Goal: Navigation & Orientation: Find specific page/section

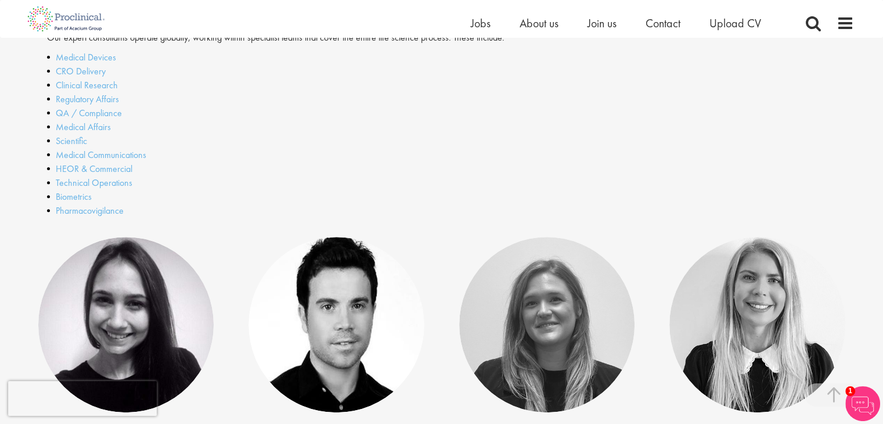
scroll to position [334, 0]
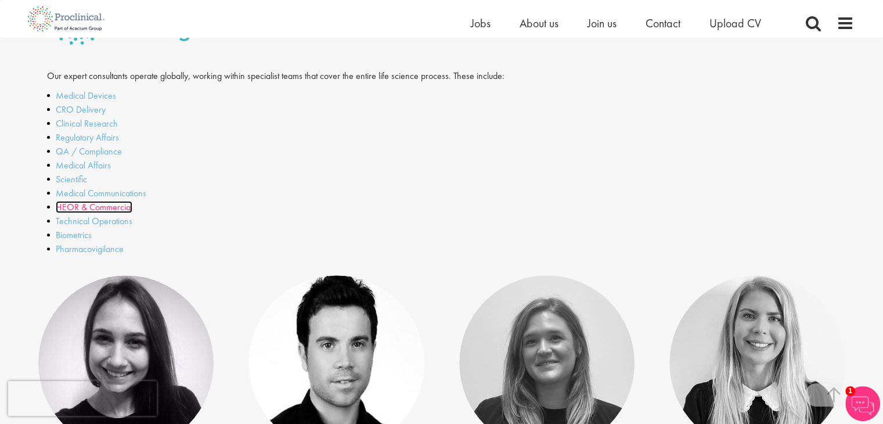
click at [103, 206] on link "HEOR & Commercial" at bounding box center [94, 207] width 77 height 12
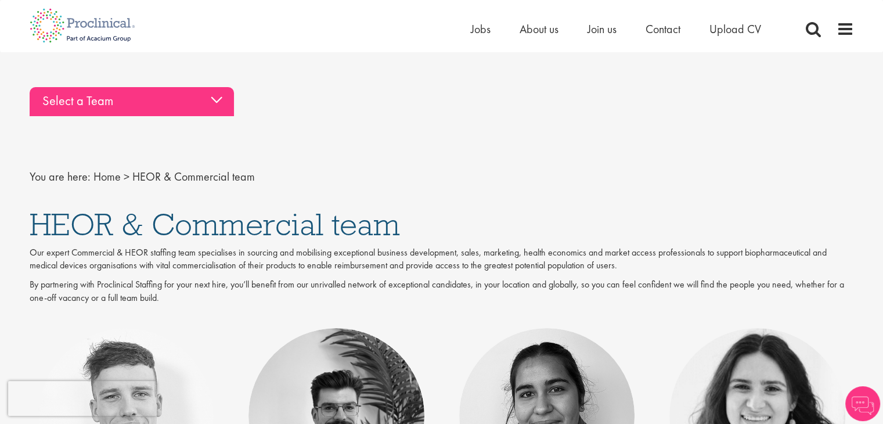
click at [183, 114] on div "Select a Team" at bounding box center [132, 101] width 204 height 29
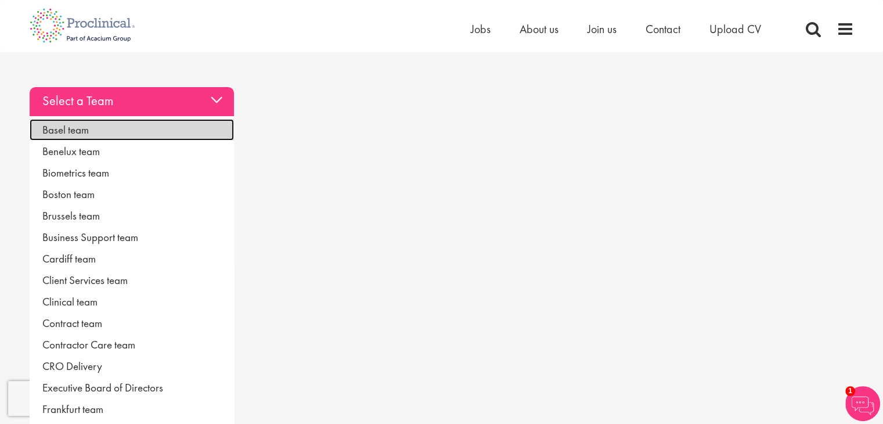
click at [88, 130] on link "Basel team" at bounding box center [132, 129] width 204 height 21
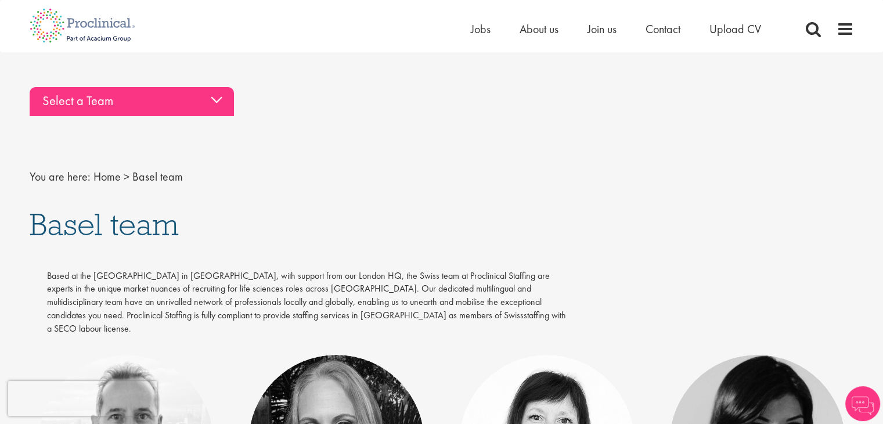
click at [226, 110] on div "Select a Team" at bounding box center [132, 101] width 204 height 29
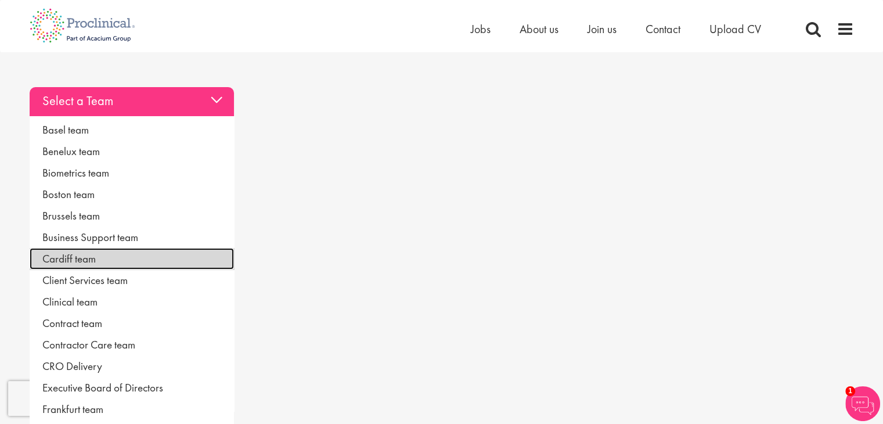
click at [103, 255] on link "Cardiff team" at bounding box center [132, 258] width 204 height 21
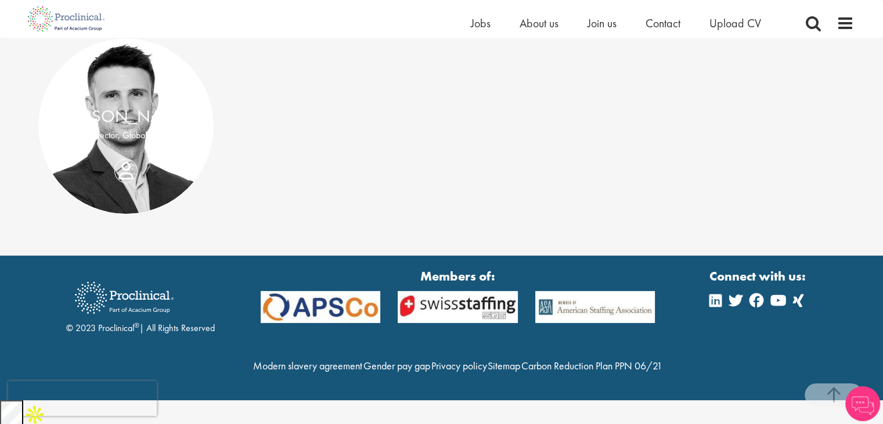
scroll to position [232, 0]
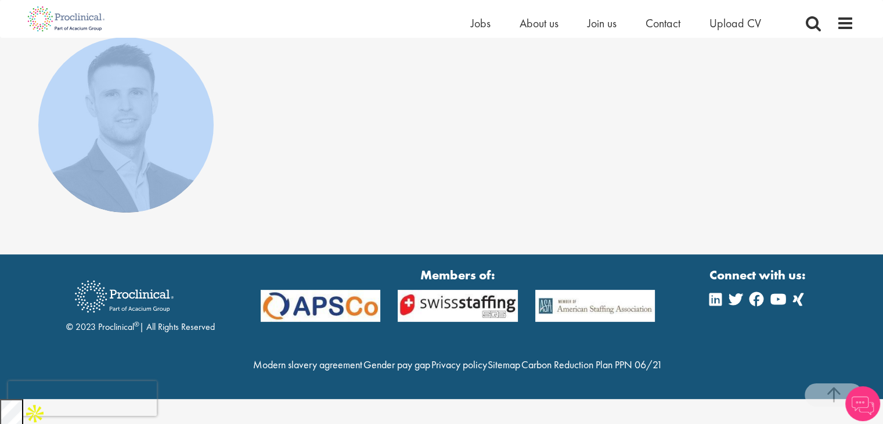
drag, startPoint x: 394, startPoint y: 198, endPoint x: 364, endPoint y: 133, distance: 70.7
click at [85, 96] on div "Joshua Godden Director, Global QA" at bounding box center [442, 145] width 842 height 216
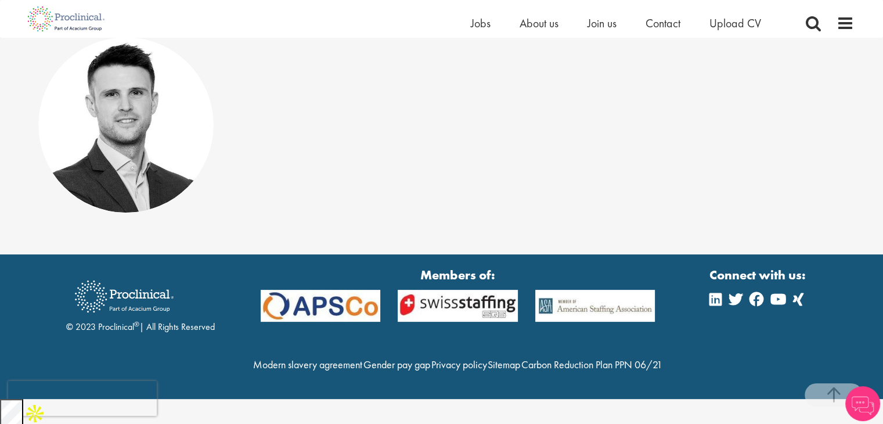
click at [369, 133] on div "Joshua Godden Director, Global QA" at bounding box center [442, 145] width 842 height 216
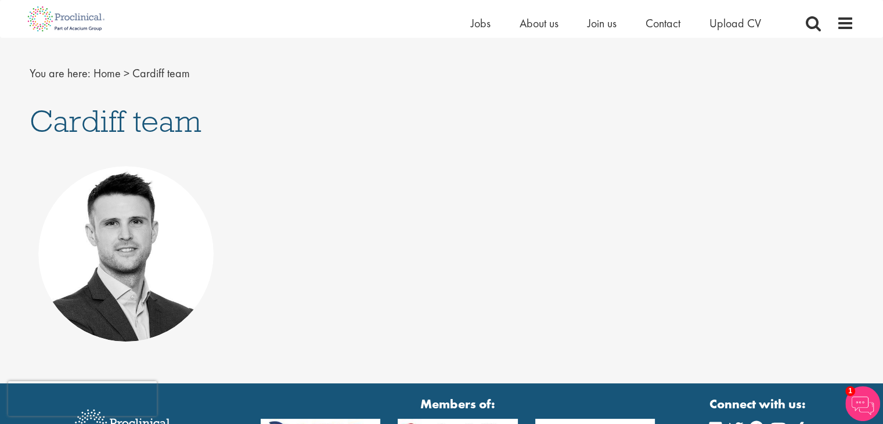
scroll to position [0, 0]
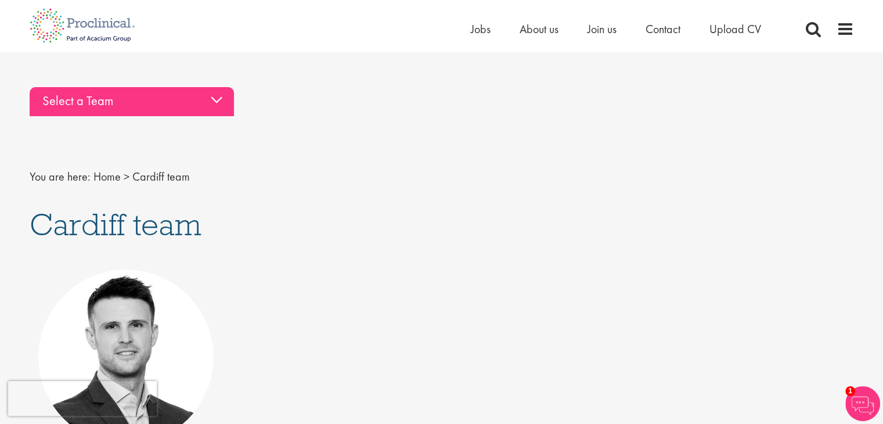
click at [215, 93] on div "Select a Team" at bounding box center [132, 101] width 204 height 29
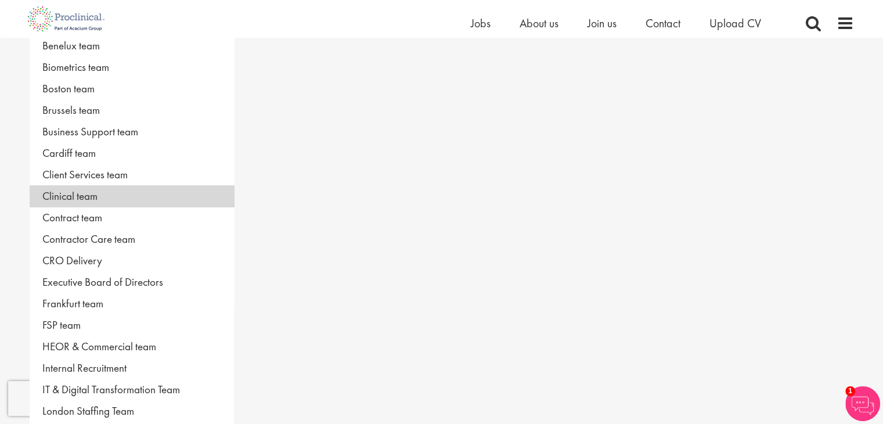
scroll to position [174, 0]
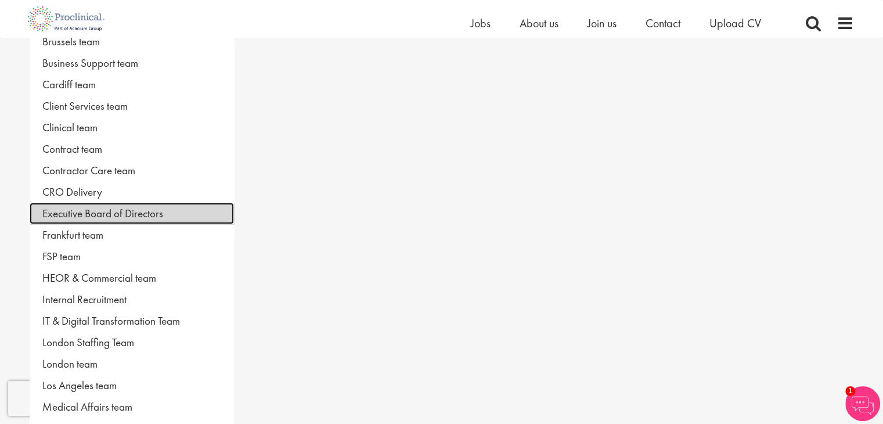
click at [92, 206] on link "Executive Board of Directors" at bounding box center [132, 213] width 204 height 21
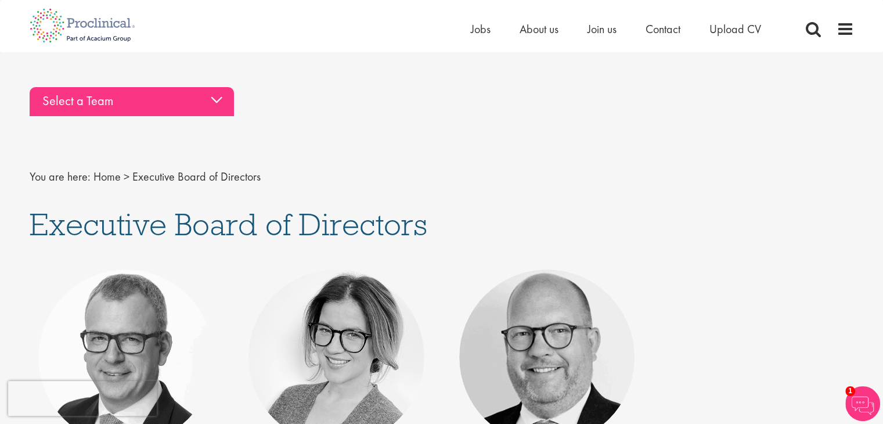
click at [197, 100] on div "Select a Team" at bounding box center [132, 101] width 204 height 29
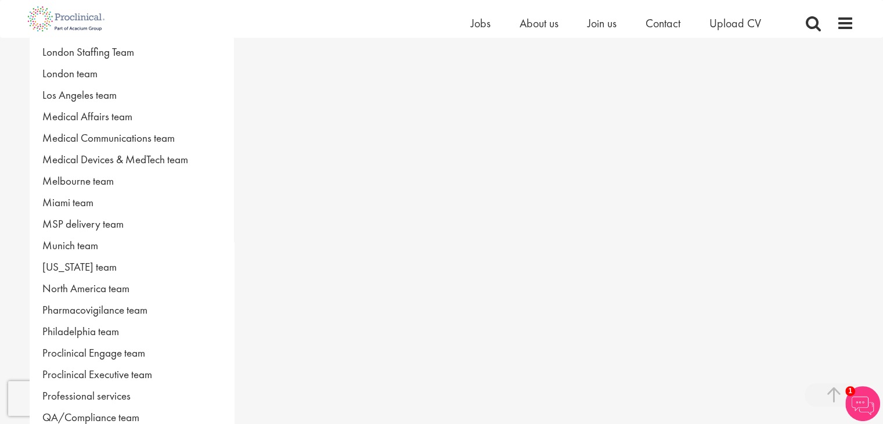
scroll to position [580, 0]
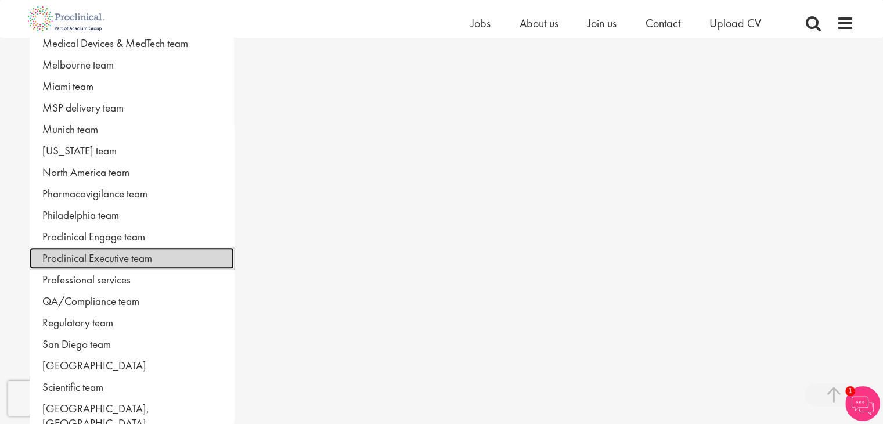
click at [128, 253] on link "Proclinical Executive team" at bounding box center [132, 257] width 204 height 21
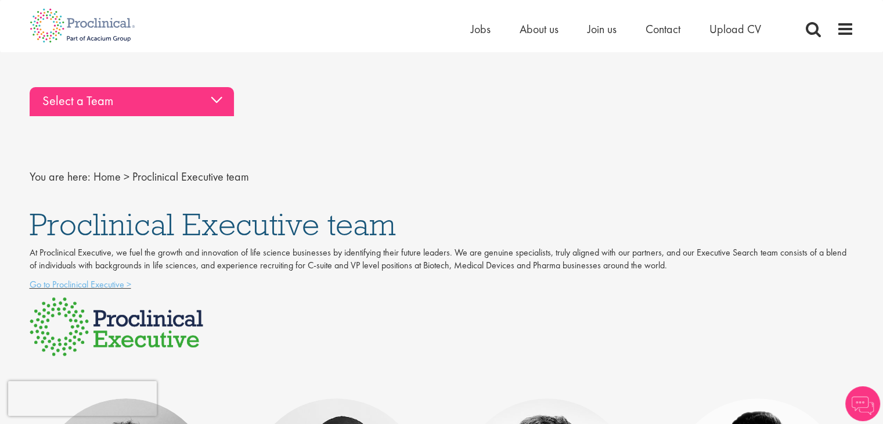
click at [196, 93] on div "Select a Team" at bounding box center [132, 101] width 204 height 29
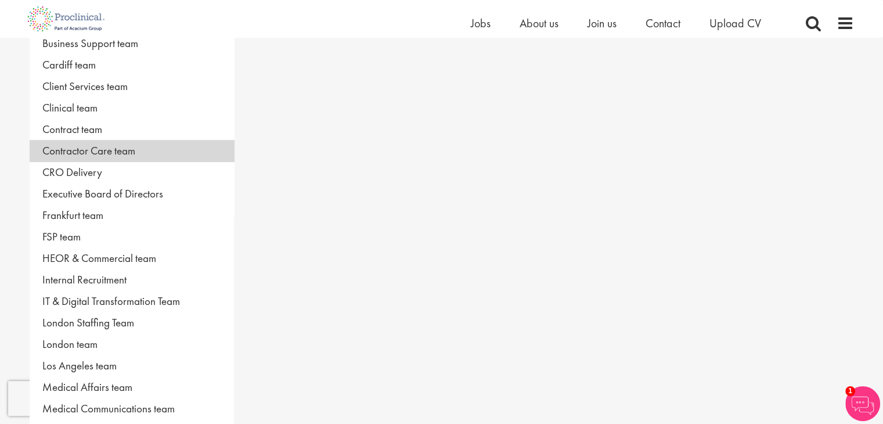
scroll to position [174, 0]
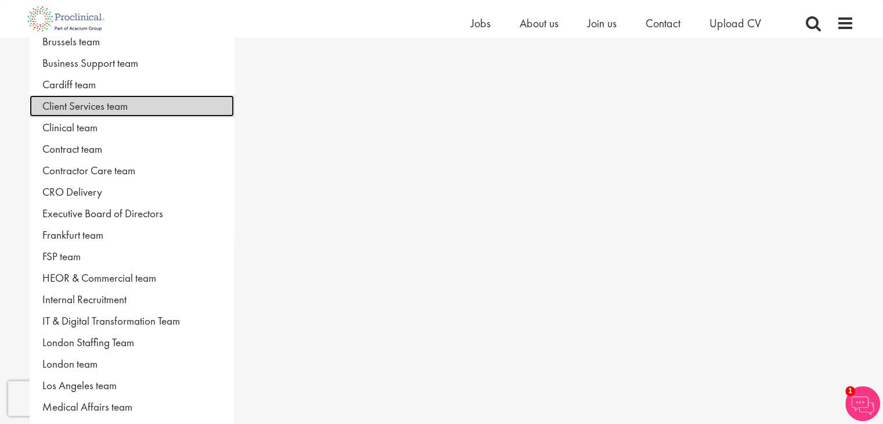
click at [107, 108] on link "Client Services team" at bounding box center [132, 105] width 204 height 21
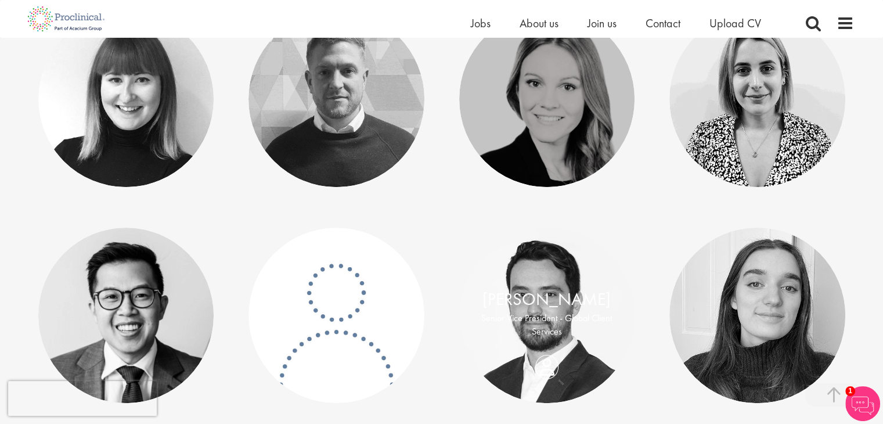
scroll to position [348, 0]
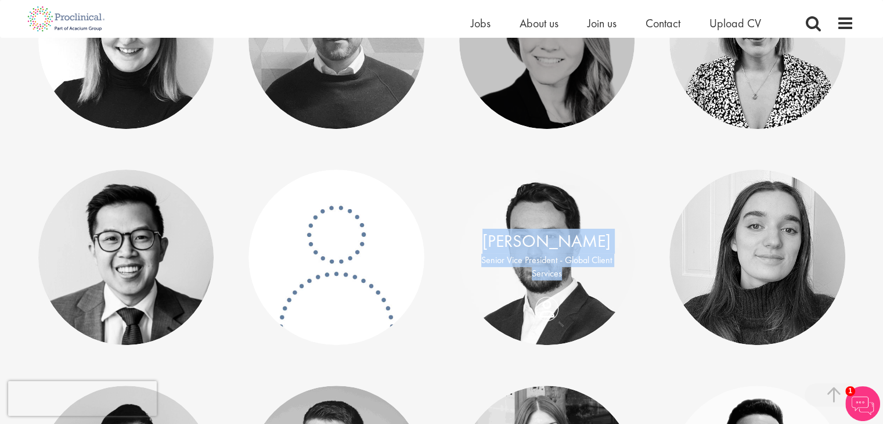
drag, startPoint x: 567, startPoint y: 284, endPoint x: 492, endPoint y: 206, distance: 108.4
click at [492, 206] on div "Sam Barry Senior Vice President - Global Client Services" at bounding box center [547, 257] width 176 height 176
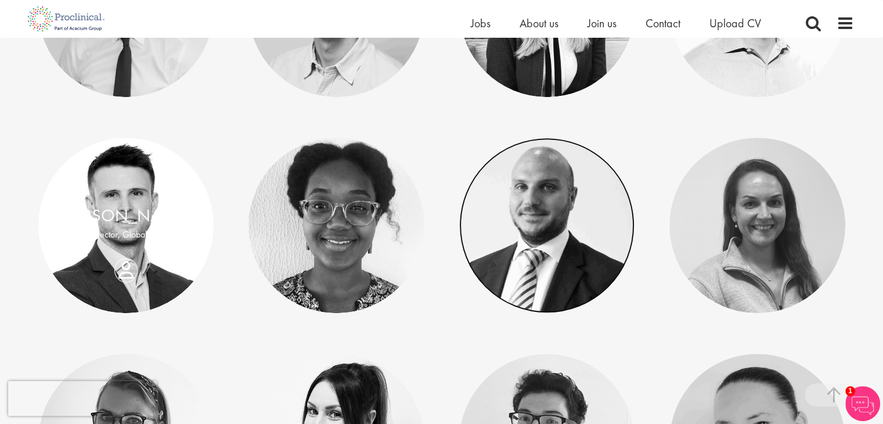
scroll to position [987, 0]
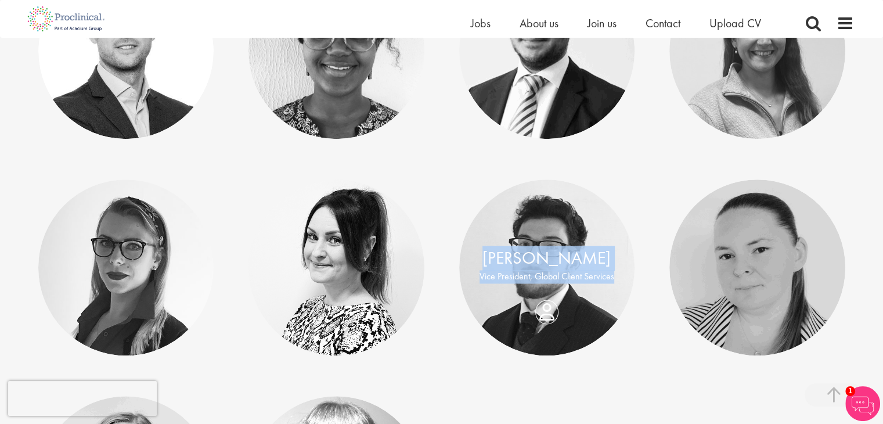
drag, startPoint x: 618, startPoint y: 286, endPoint x: 471, endPoint y: 247, distance: 151.9
click at [471, 247] on div "Todd Wigmore Vice President, Global Client Services" at bounding box center [547, 268] width 176 height 44
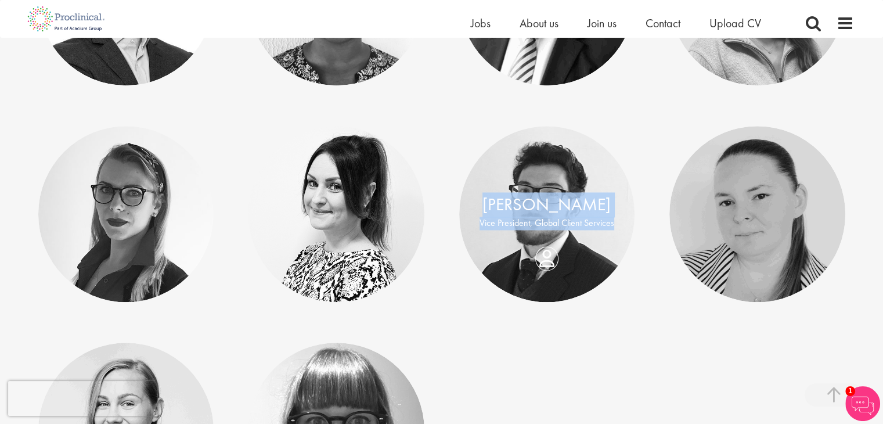
scroll to position [1103, 0]
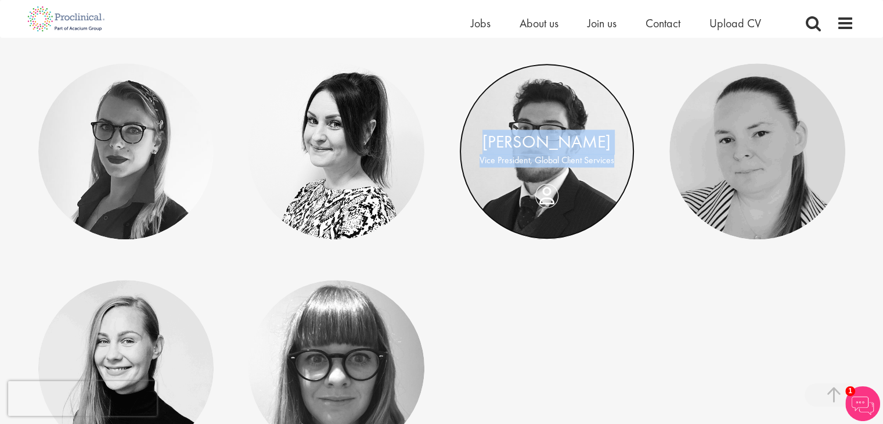
click at [551, 174] on link at bounding box center [547, 151] width 176 height 176
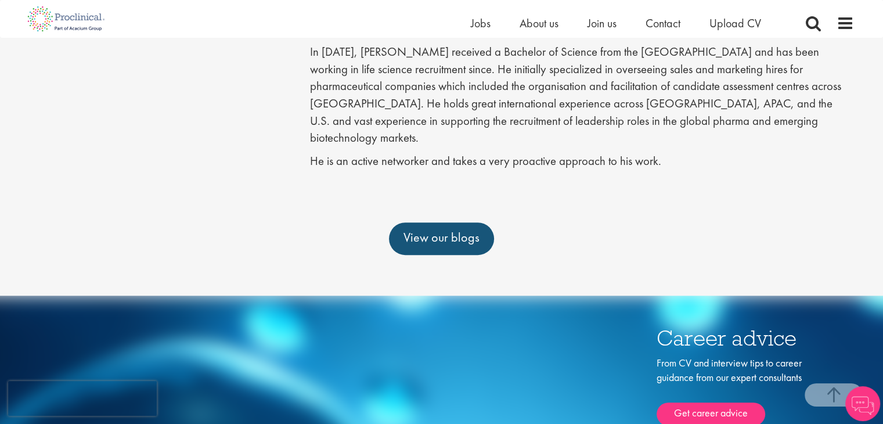
scroll to position [348, 0]
